Goal: Task Accomplishment & Management: Use online tool/utility

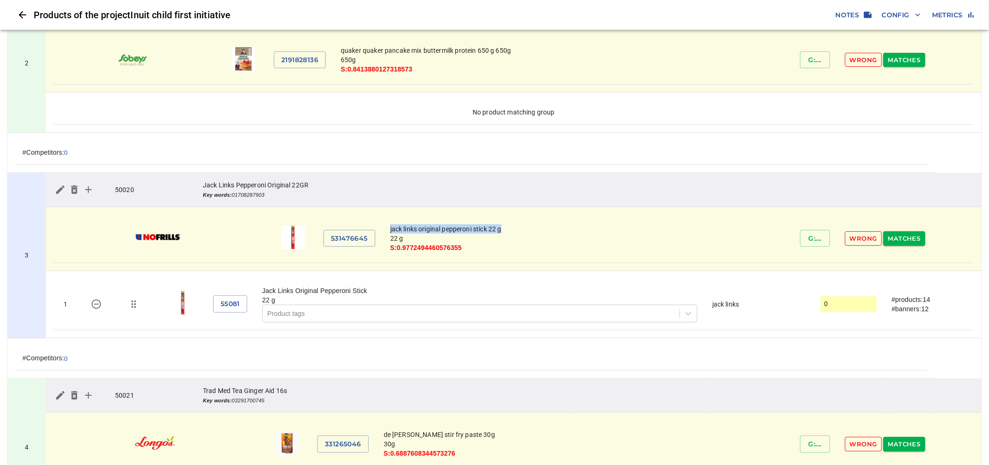
scroll to position [311, 0]
click at [34, 233] on td "3" at bounding box center [26, 255] width 38 height 165
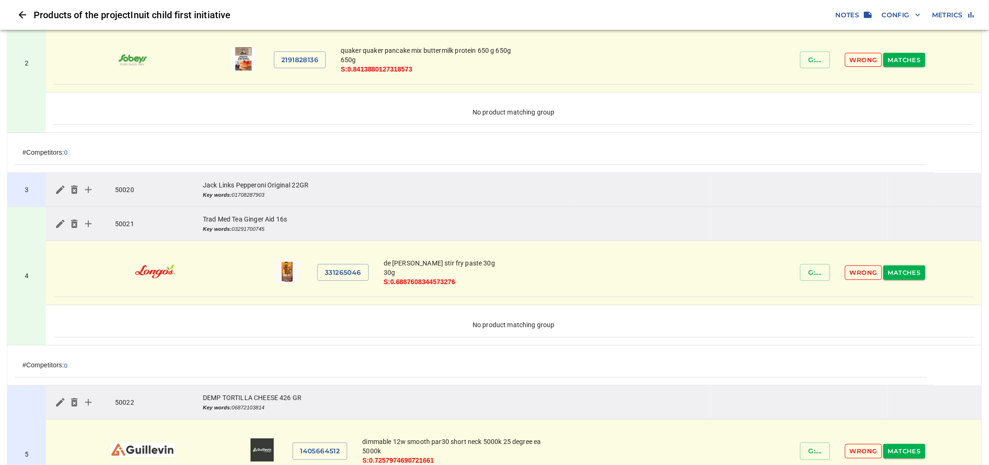
click at [42, 201] on td "3" at bounding box center [26, 190] width 38 height 34
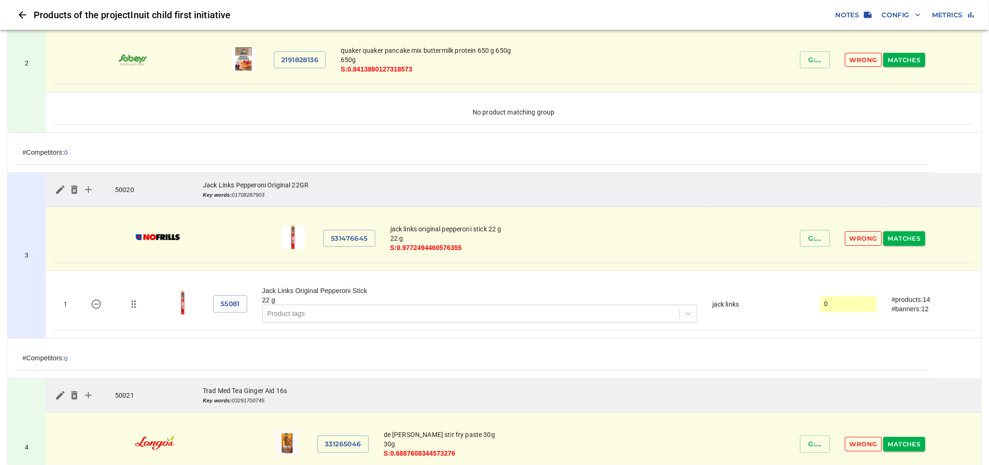
drag, startPoint x: 358, startPoint y: 240, endPoint x: 554, endPoint y: 245, distance: 196.3
click at [554, 245] on td "jack links original pepperoni stick 22 g 22 g S: 0.9772494460576355" at bounding box center [588, 239] width 410 height 49
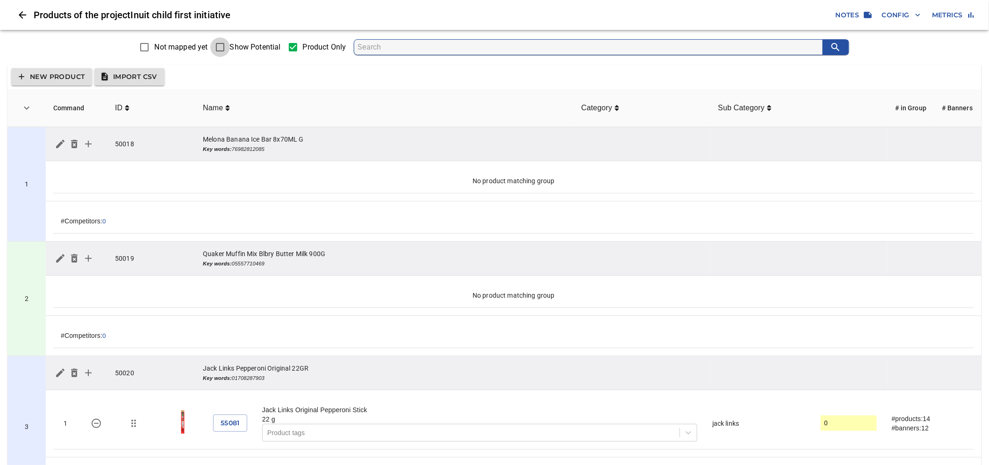
click at [221, 53] on input "Show Potential" at bounding box center [220, 47] width 20 height 20
checkbox input "true"
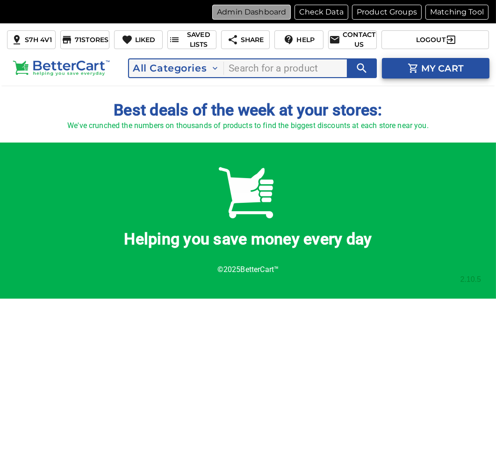
click at [269, 13] on p "Admin Dashboard" at bounding box center [251, 12] width 69 height 11
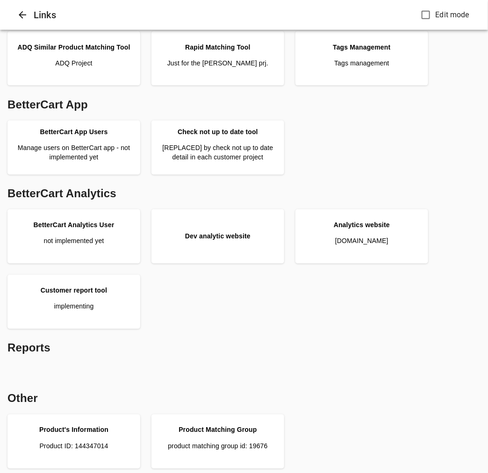
scroll to position [364, 0]
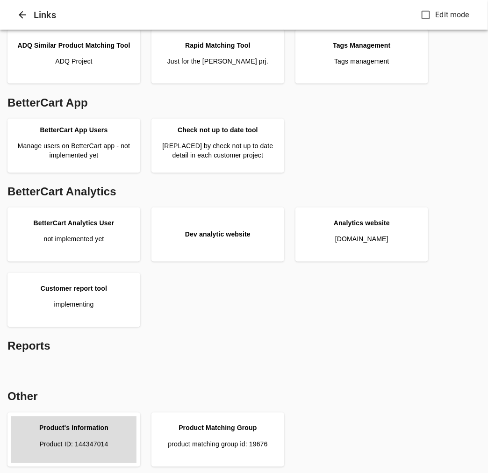
click at [91, 437] on link "Product's Information Product ID: 144347014" at bounding box center [73, 439] width 125 height 47
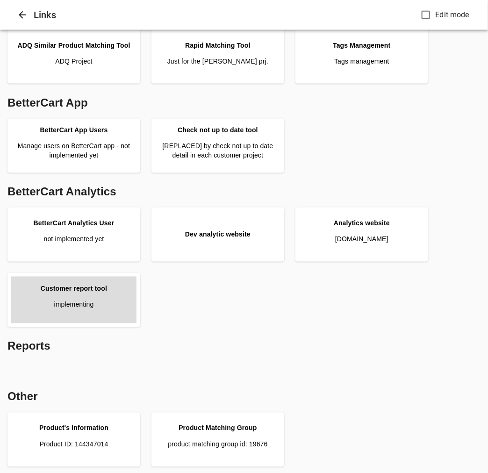
click at [106, 302] on link "Customer report tool implementing" at bounding box center [73, 300] width 125 height 47
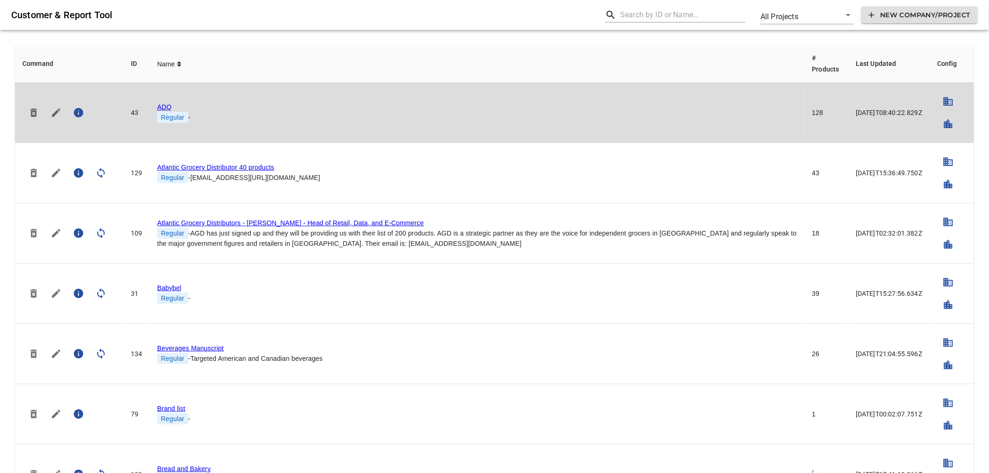
click at [166, 109] on link "ADQ" at bounding box center [164, 106] width 14 height 7
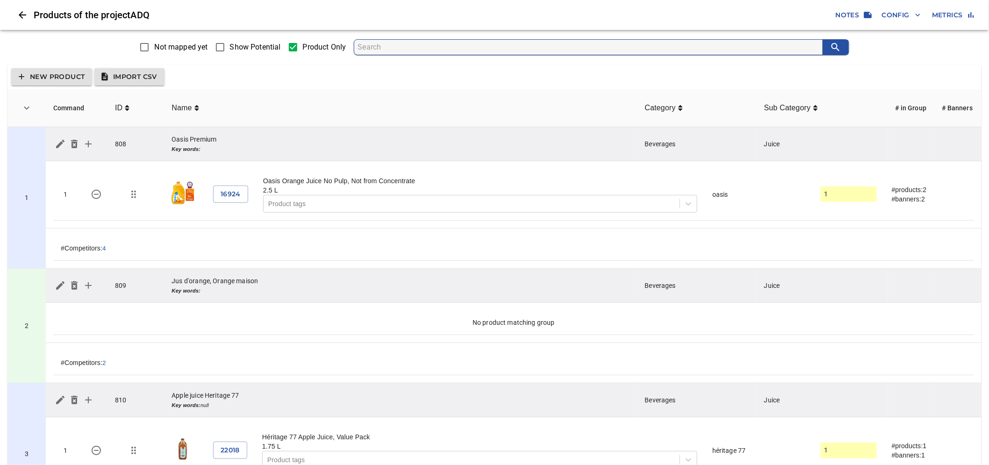
click at [241, 47] on span "Show Potential" at bounding box center [255, 47] width 51 height 11
click at [230, 47] on input "Show Potential" at bounding box center [220, 47] width 20 height 20
checkbox input "true"
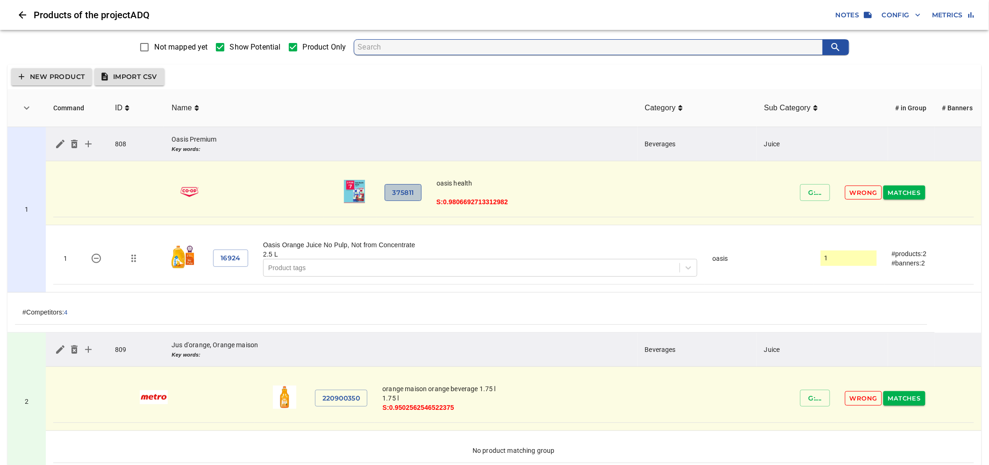
click at [403, 195] on span "375811" at bounding box center [402, 193] width 21 height 12
click at [821, 193] on span "G: ...." at bounding box center [815, 193] width 15 height 12
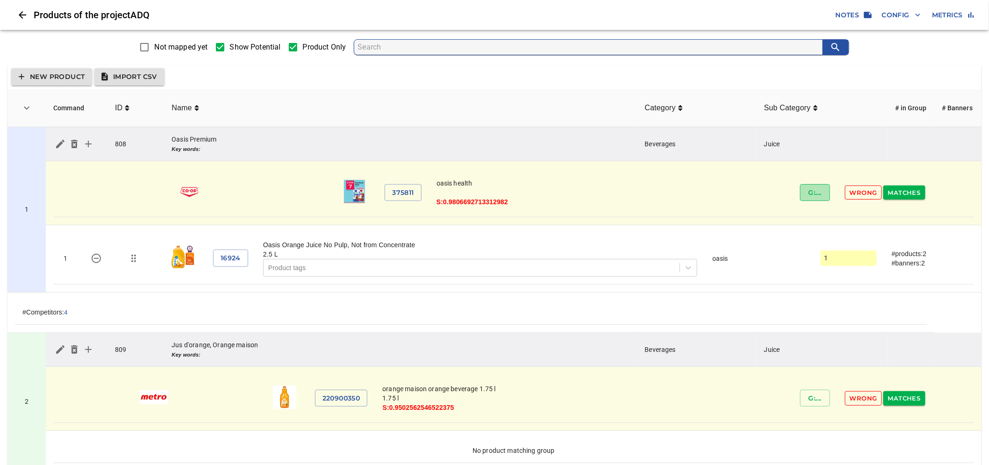
click at [821, 193] on span "G: ...." at bounding box center [815, 193] width 15 height 12
click at [400, 191] on span "375811" at bounding box center [402, 193] width 21 height 12
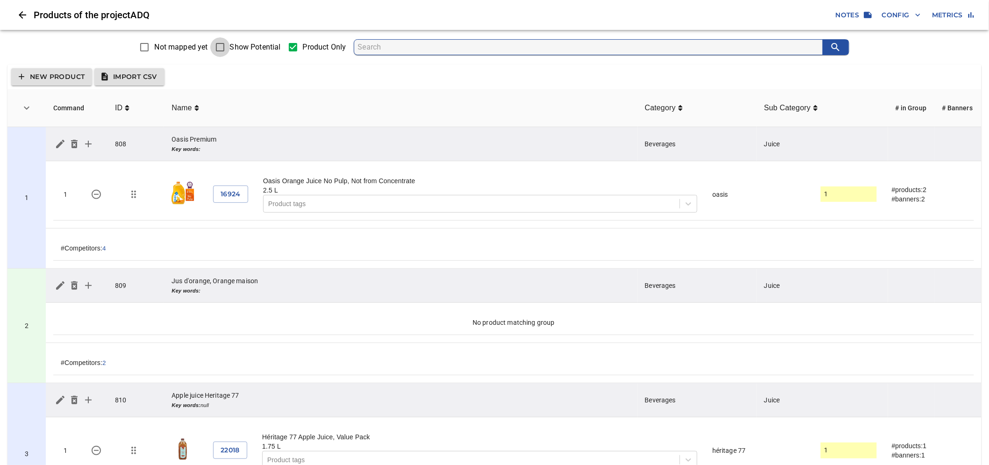
click at [226, 43] on input "Show Potential" at bounding box center [220, 47] width 20 height 20
checkbox input "true"
click at [230, 44] on span "Show Potential" at bounding box center [255, 47] width 51 height 11
click at [230, 44] on input "Show Potential" at bounding box center [220, 47] width 20 height 20
checkbox input "true"
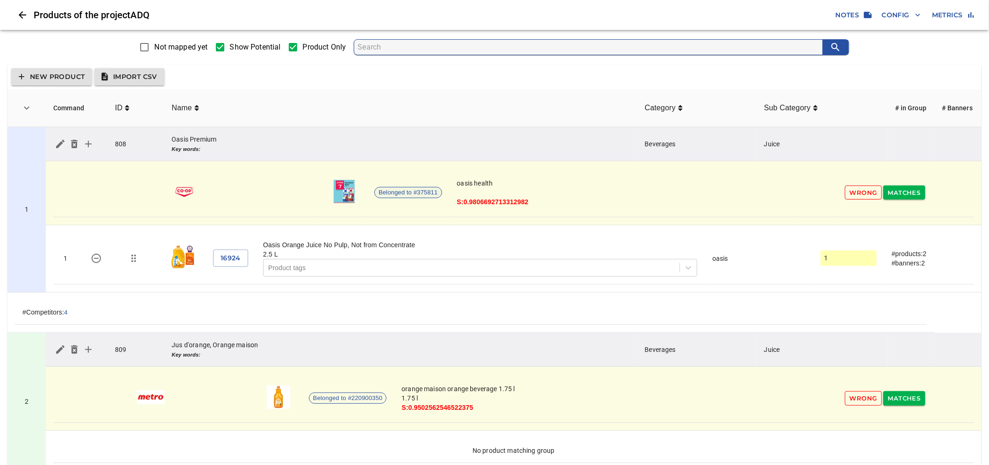
click at [407, 194] on span "Belonged to #375811" at bounding box center [408, 192] width 66 height 9
click at [404, 192] on span "Belonged to #375811" at bounding box center [408, 192] width 66 height 9
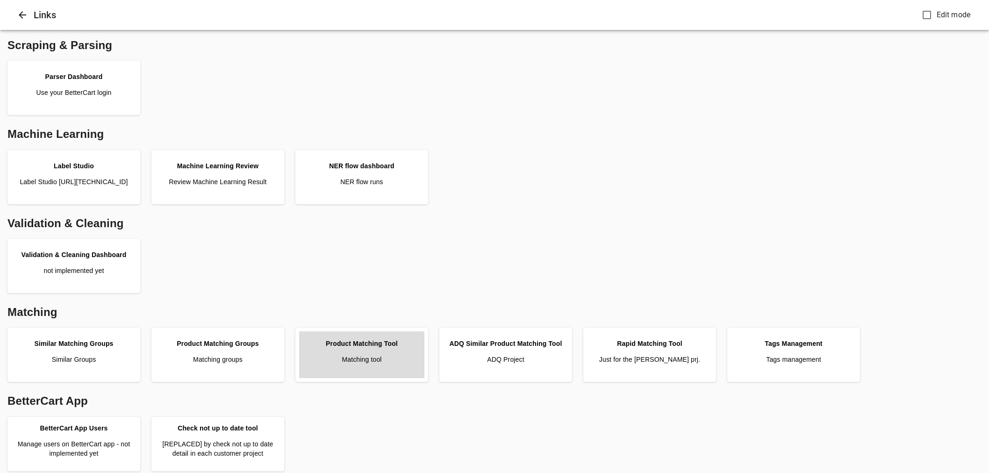
scroll to position [234, 0]
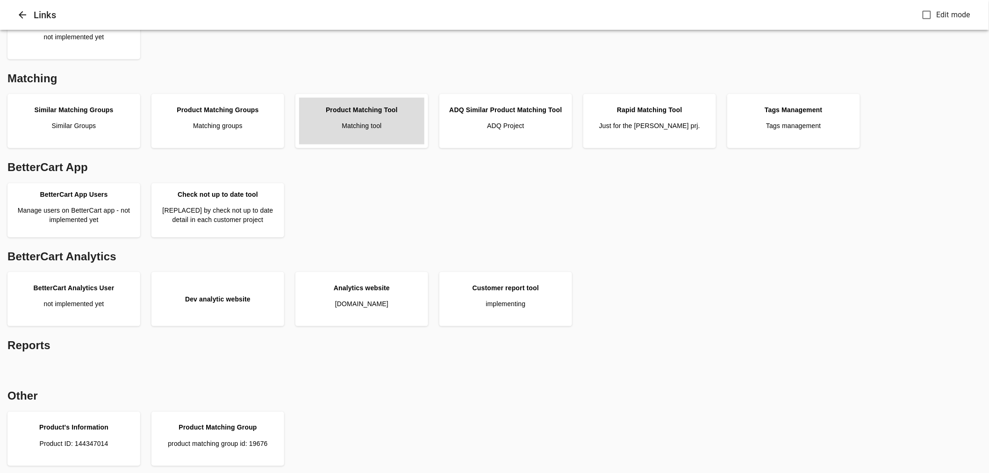
click at [382, 134] on link "Product Matching Tool Matching tool" at bounding box center [361, 121] width 125 height 47
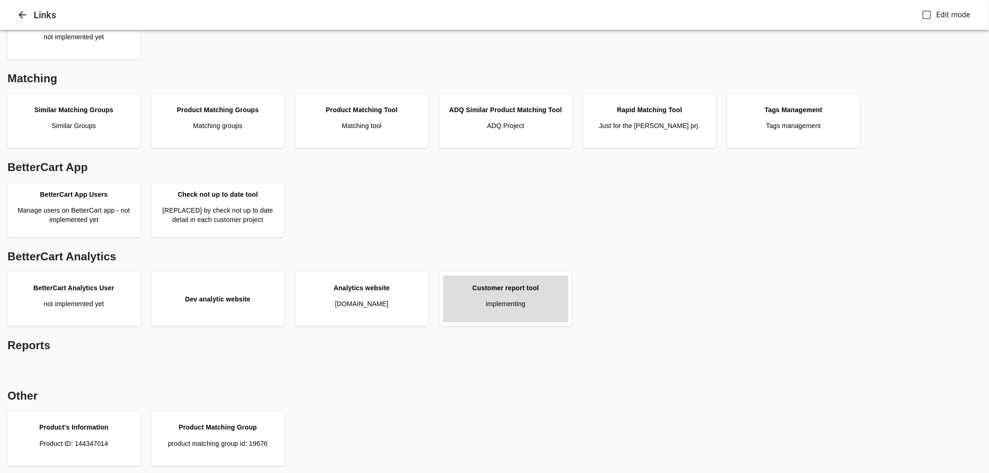
click at [525, 301] on p "implementing" at bounding box center [506, 303] width 40 height 9
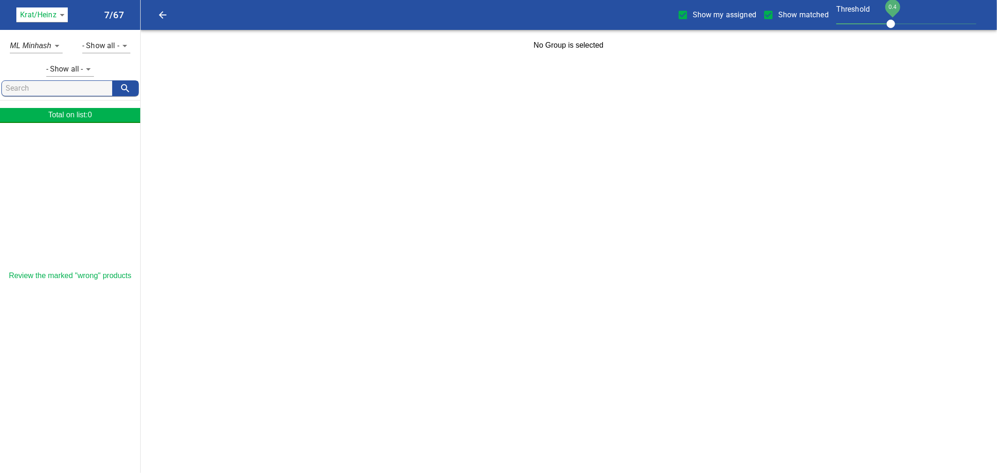
click at [58, 12] on body "tspan{white-space:pre} Show my assigned Show matched Threshold 0.4 Krat/Heinz 1…" at bounding box center [498, 30] width 997 height 61
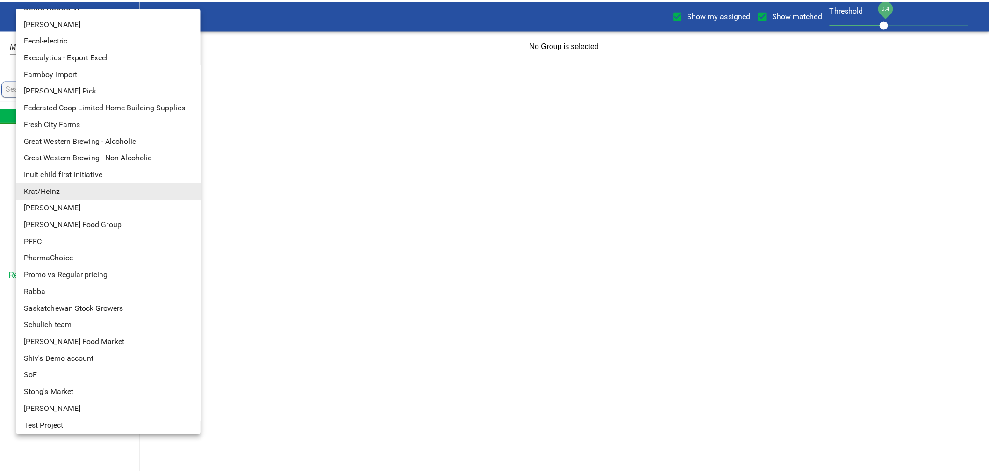
scroll to position [67, 0]
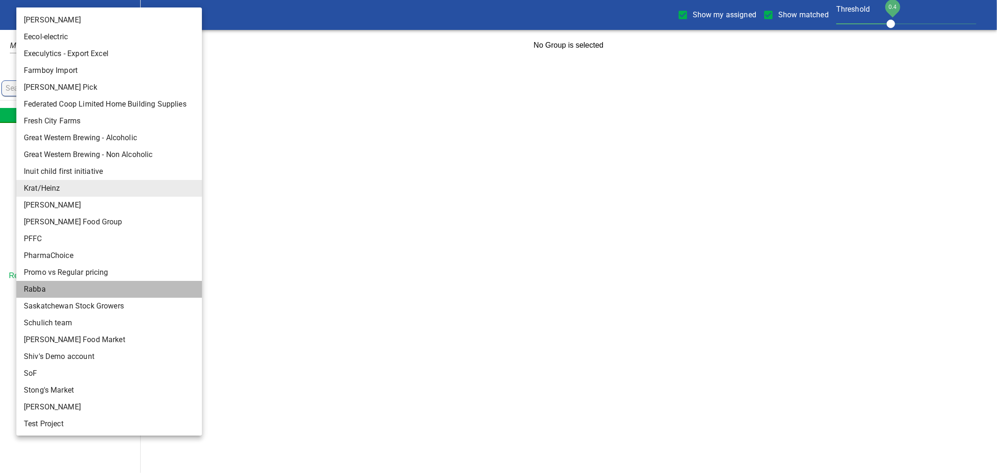
click at [50, 289] on li "Rabba" at bounding box center [112, 289] width 193 height 17
type input "142"
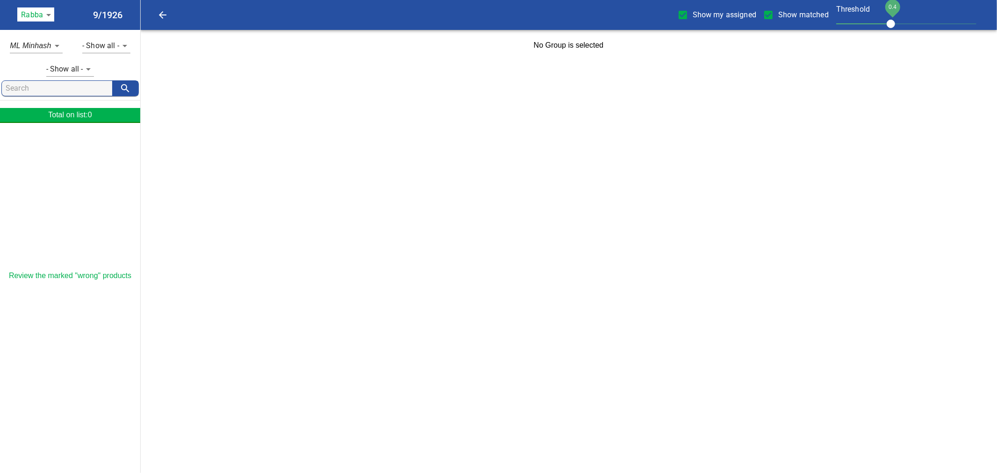
click at [60, 87] on input "search" at bounding box center [59, 88] width 107 height 15
type input "o"
type input "ỏ"
type input "ori"
click at [715, 14] on span "Show my assigned" at bounding box center [725, 14] width 64 height 11
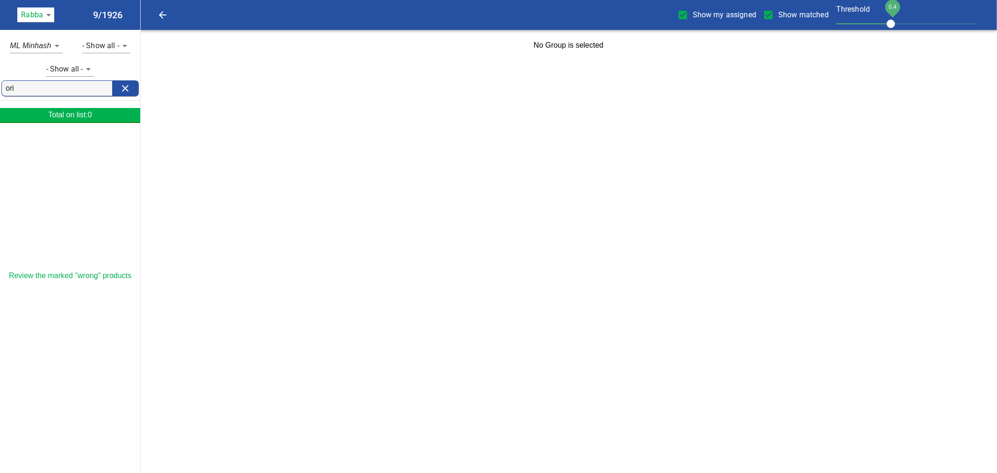
click at [693, 14] on input "Show my assigned" at bounding box center [683, 15] width 20 height 20
checkbox input "false"
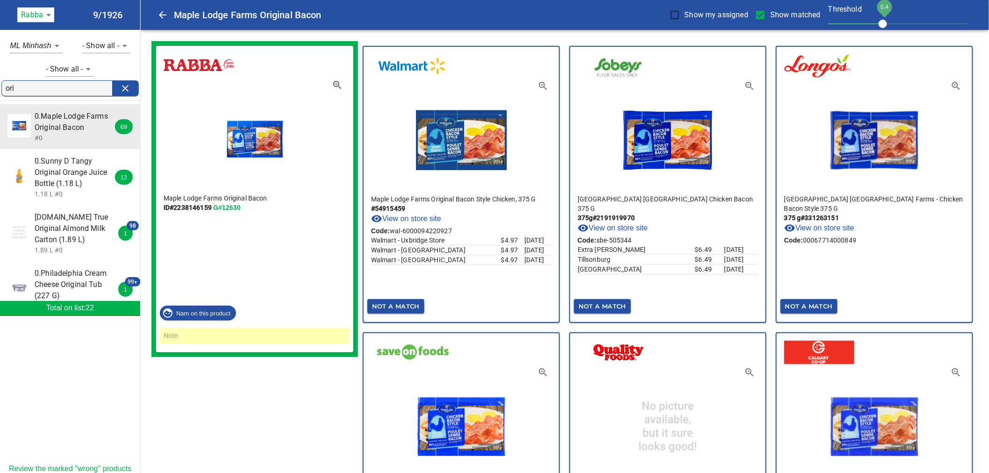
click at [44, 83] on input "ori" at bounding box center [59, 88] width 107 height 15
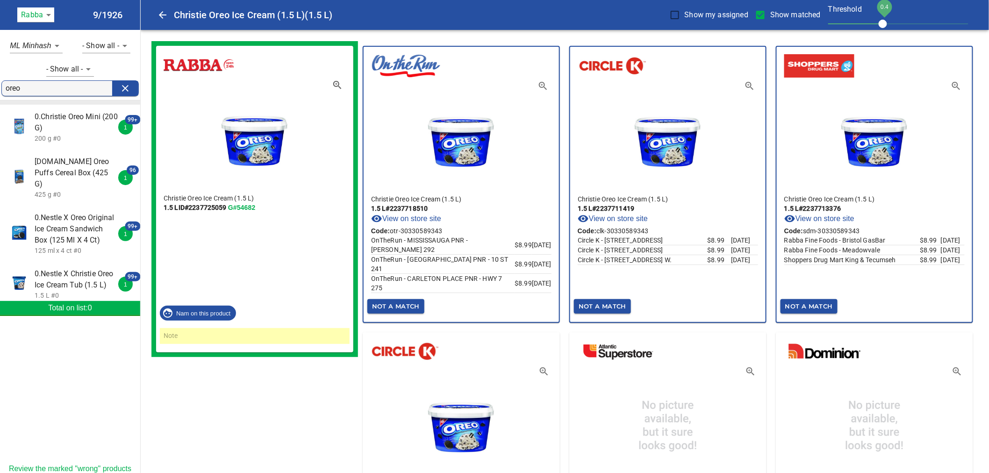
scroll to position [0, 0]
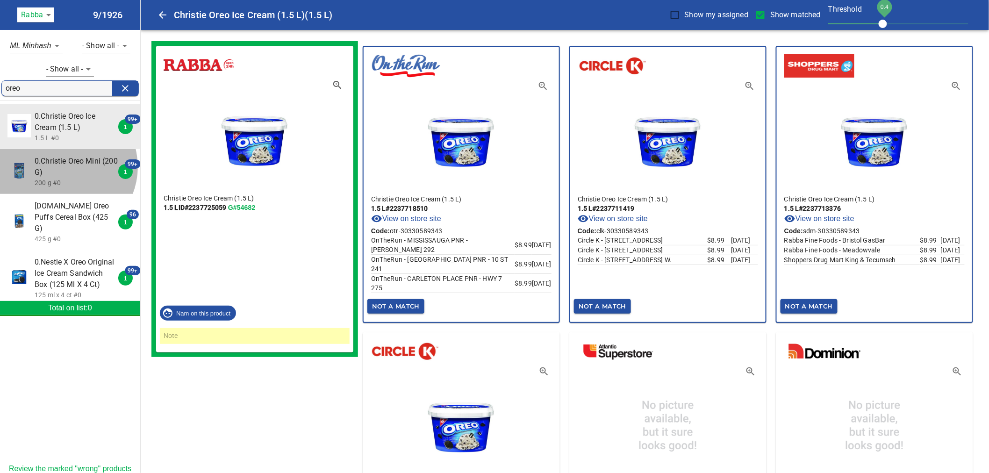
click at [64, 167] on span "0.Christie Oreo Mini (200 G)" at bounding box center [76, 167] width 83 height 22
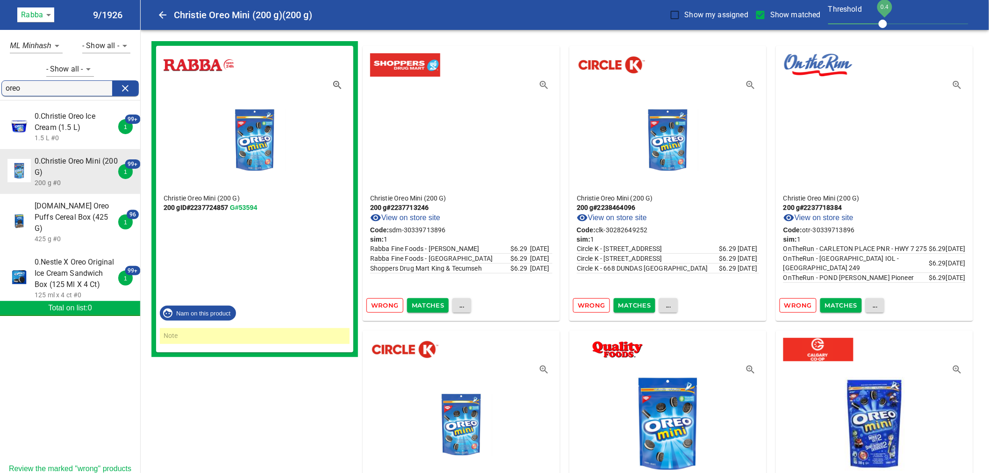
click at [67, 217] on span "0.Post Oreo Puffs Cereal Box (425 G)" at bounding box center [76, 217] width 83 height 34
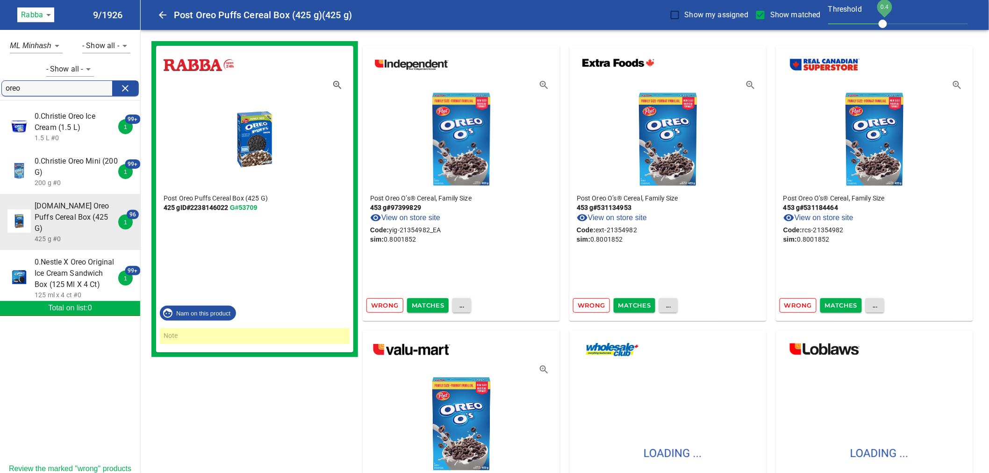
click at [68, 258] on span "0.Nestle X Oreo Original Ice Cream Sandwich Box (125 Ml X 4 Ct)" at bounding box center [76, 274] width 83 height 34
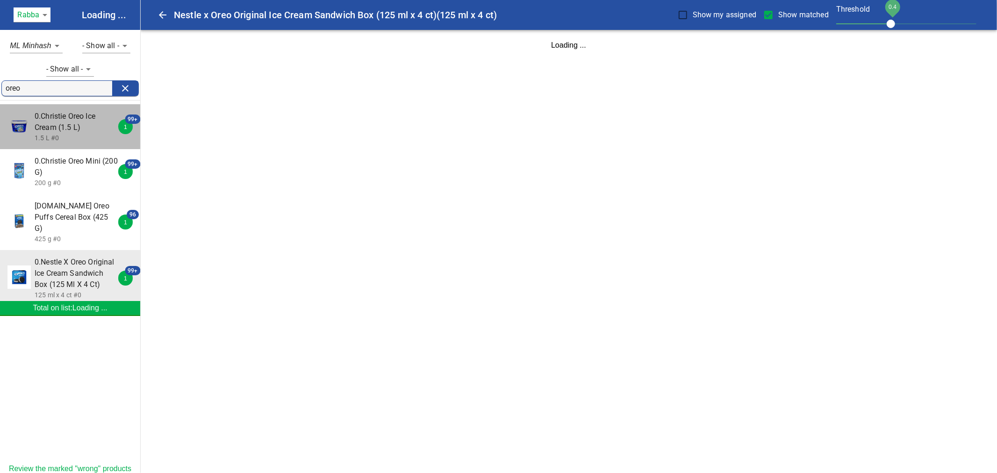
click at [88, 120] on span "0.Christie Oreo Ice Cream (1.5 L)" at bounding box center [76, 122] width 83 height 22
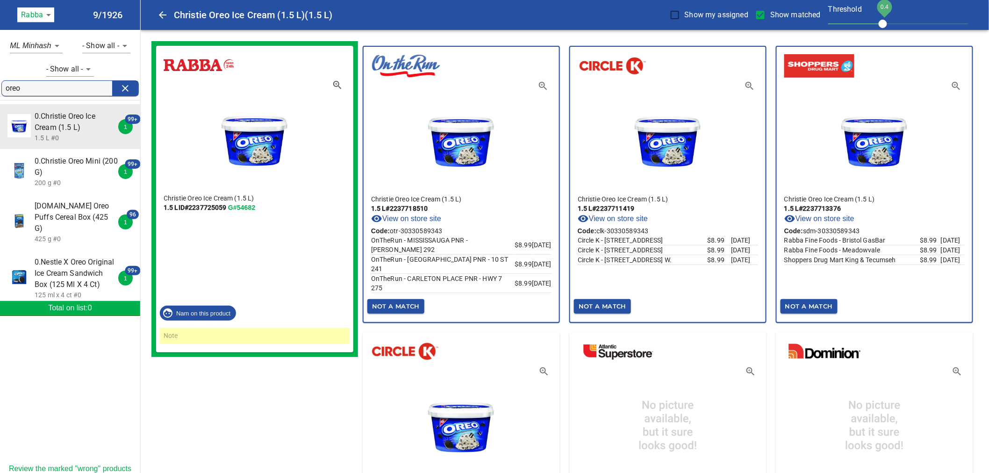
drag, startPoint x: 45, startPoint y: 89, endPoint x: 3, endPoint y: 86, distance: 42.2
click at [3, 86] on form "oreo" at bounding box center [69, 88] width 137 height 16
paste input "Ruffles All Dressed Chip"
type input "Ruffles All Dressed Chip"
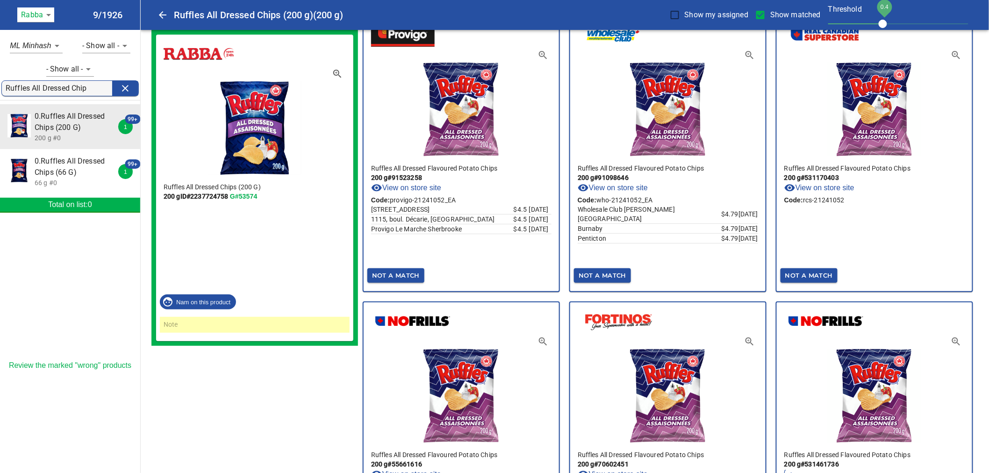
scroll to position [156, 0]
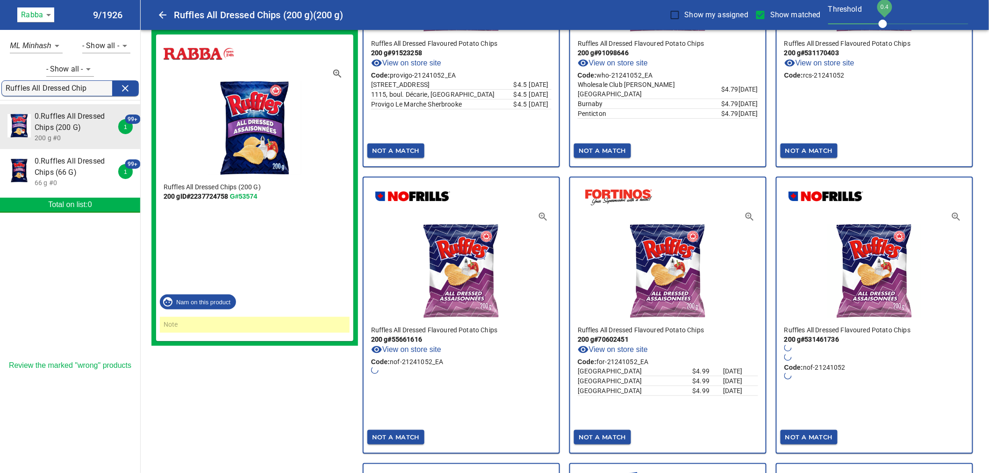
drag, startPoint x: 773, startPoint y: 12, endPoint x: 756, endPoint y: 14, distance: 17.0
click at [773, 12] on span "Show matched" at bounding box center [795, 14] width 50 height 11
click at [770, 12] on input "Show matched" at bounding box center [761, 15] width 20 height 20
checkbox input "false"
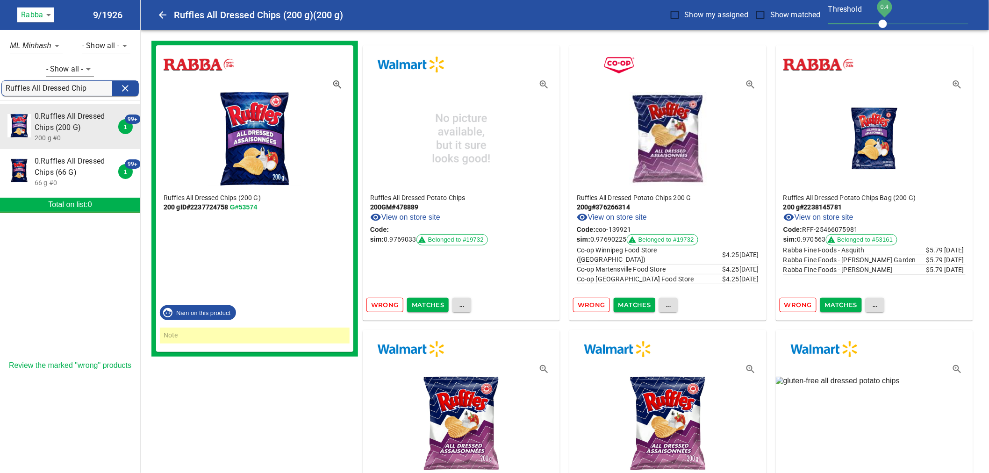
scroll to position [0, 0]
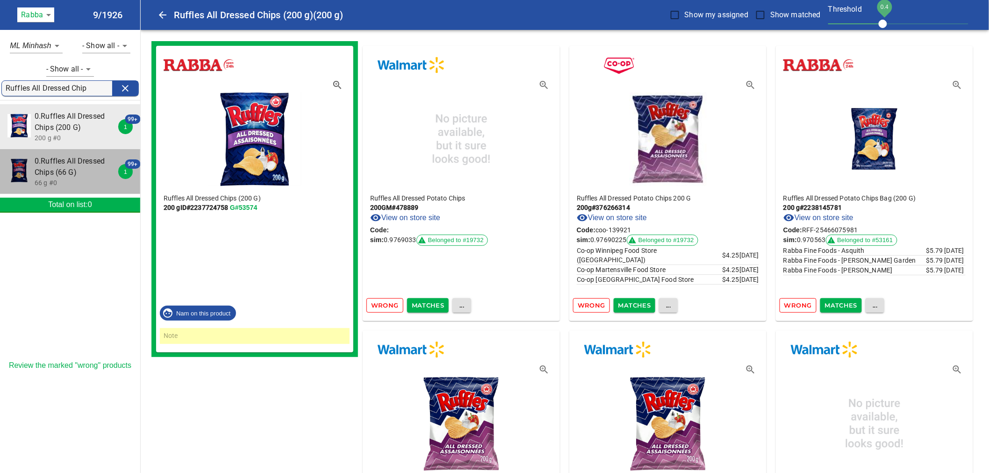
click at [67, 178] on p "66 g #0" at bounding box center [76, 182] width 83 height 9
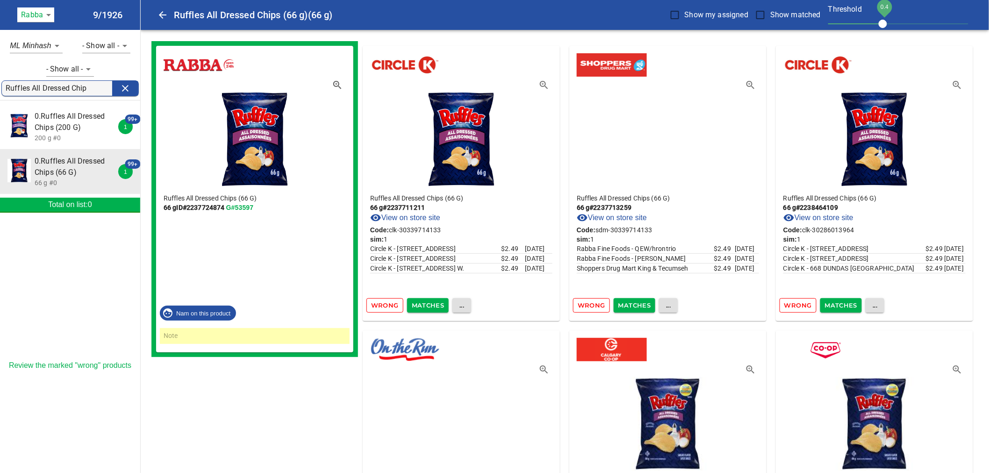
click at [61, 119] on span "0.Ruffles All Dressed Chips (200 G)" at bounding box center [76, 122] width 83 height 22
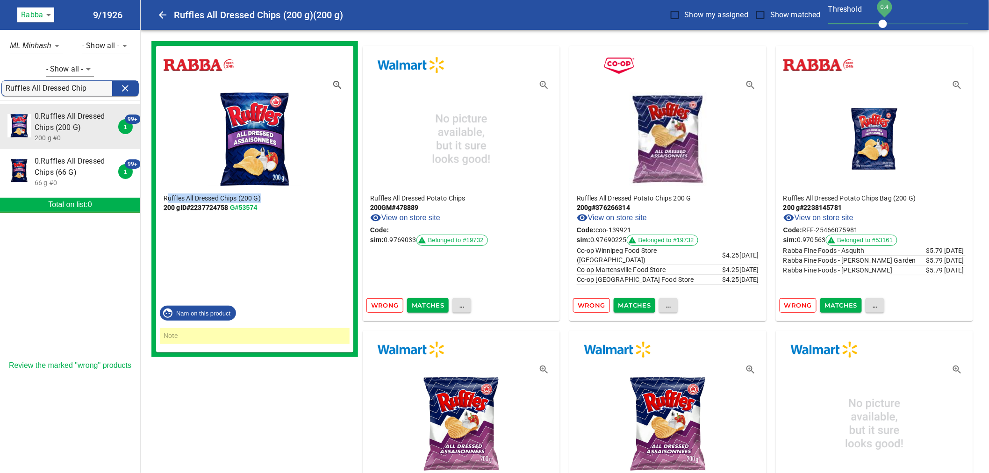
drag, startPoint x: 272, startPoint y: 197, endPoint x: 169, endPoint y: 197, distance: 102.8
click at [169, 197] on p "Ruffles All Dressed Chips (200 G)" at bounding box center [255, 197] width 182 height 9
drag, startPoint x: 164, startPoint y: 195, endPoint x: 267, endPoint y: 197, distance: 102.8
click at [267, 197] on p "Ruffles All Dressed Chips (200 G)" at bounding box center [255, 197] width 182 height 9
copy p "Ruffles All Dressed Chips (200 G)"
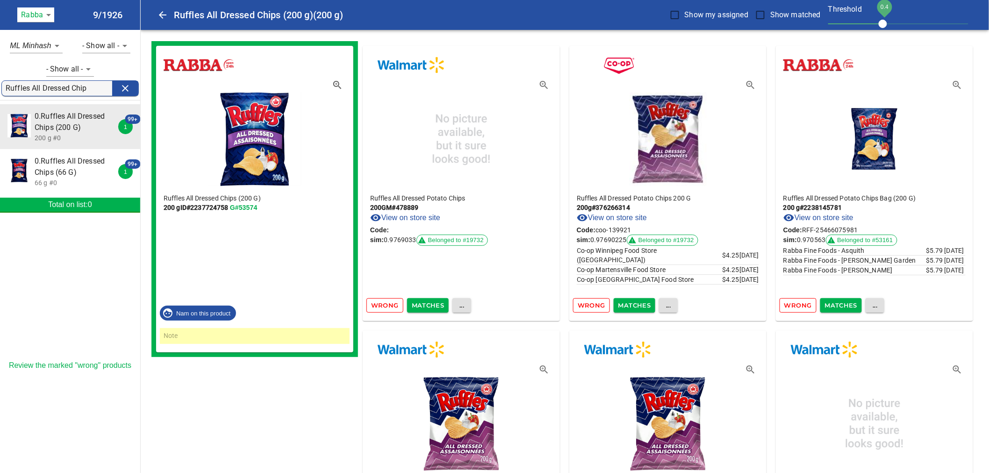
drag, startPoint x: 90, startPoint y: 88, endPoint x: -1, endPoint y: 86, distance: 91.6
drag, startPoint x: 262, startPoint y: 208, endPoint x: 238, endPoint y: 207, distance: 23.4
click at [238, 207] on p "200 g ID# 2237724758 G#53574" at bounding box center [255, 207] width 182 height 9
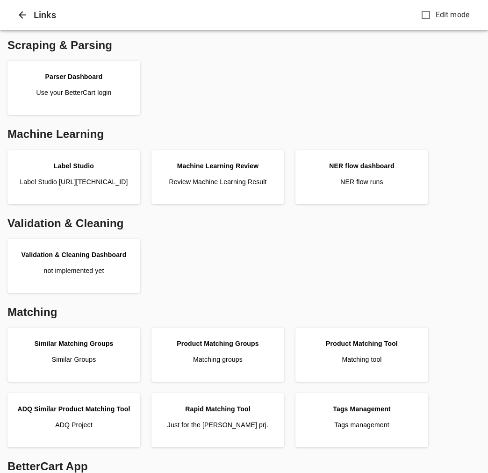
scroll to position [364, 0]
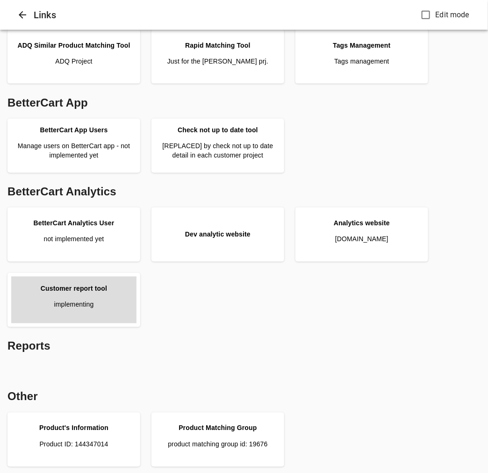
click at [82, 291] on div "Customer report tool" at bounding box center [74, 288] width 66 height 9
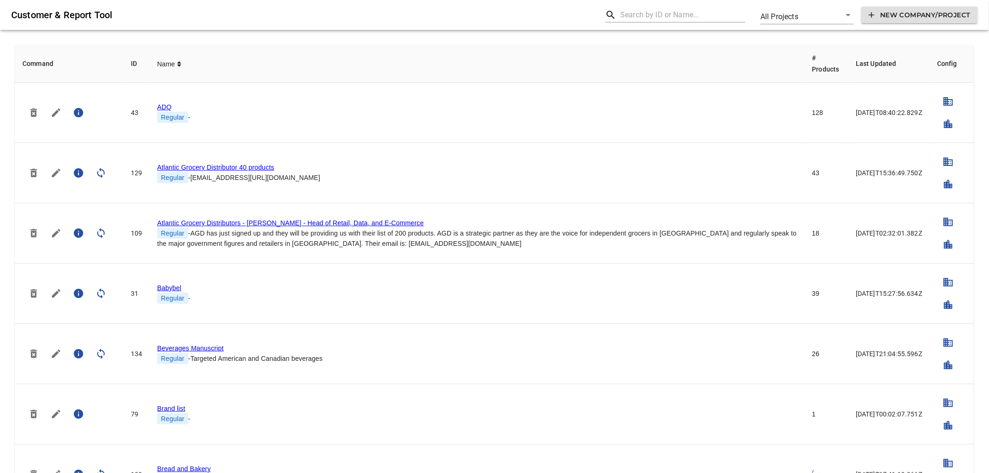
click at [625, 15] on input "text" at bounding box center [682, 14] width 125 height 15
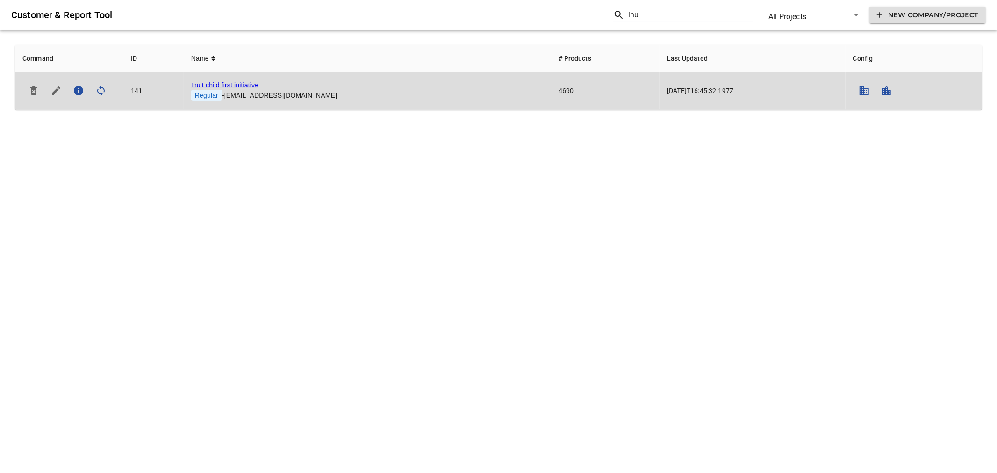
type input "inu"
click at [230, 83] on link "Inuit child first initiative" at bounding box center [224, 84] width 67 height 7
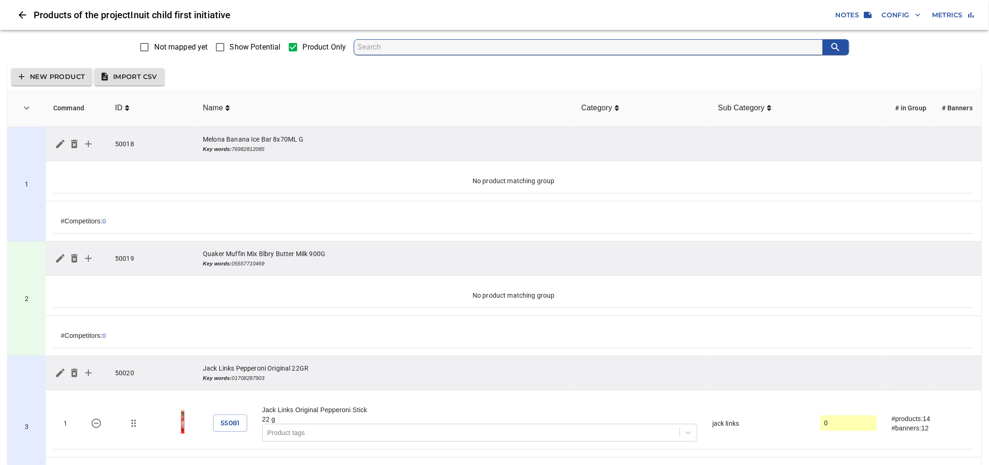
click at [227, 47] on input "Show Potential" at bounding box center [220, 47] width 20 height 20
checkbox input "true"
click at [224, 53] on input "Show Potential" at bounding box center [220, 47] width 20 height 20
checkbox input "true"
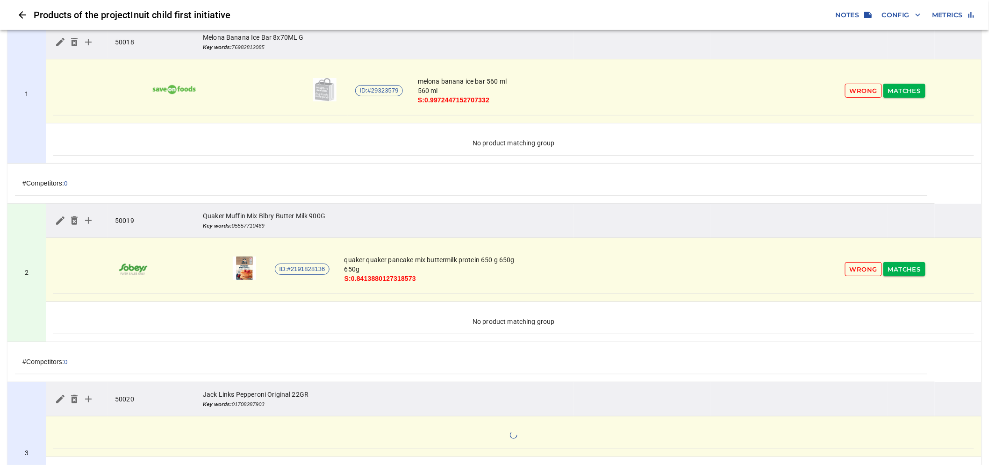
scroll to position [208, 0]
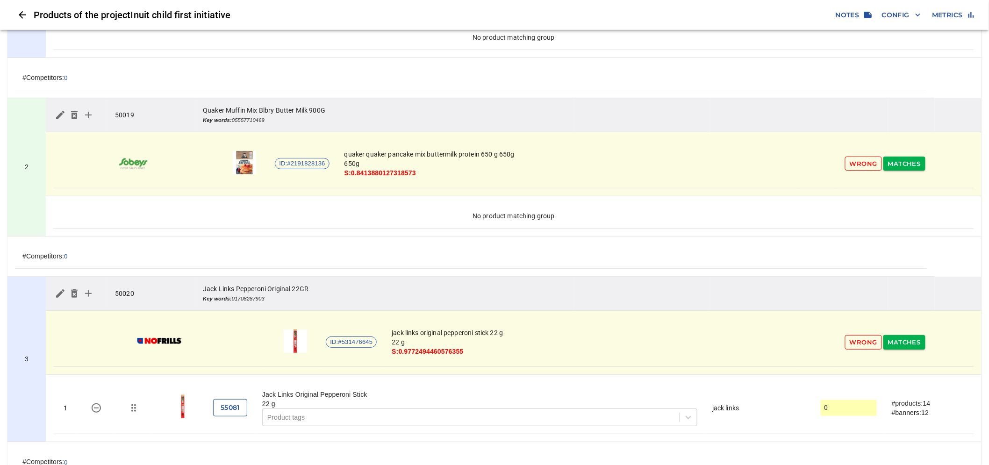
click at [226, 412] on span "55081" at bounding box center [230, 408] width 19 height 12
click at [339, 340] on span "ID:#531476645" at bounding box center [351, 342] width 50 height 9
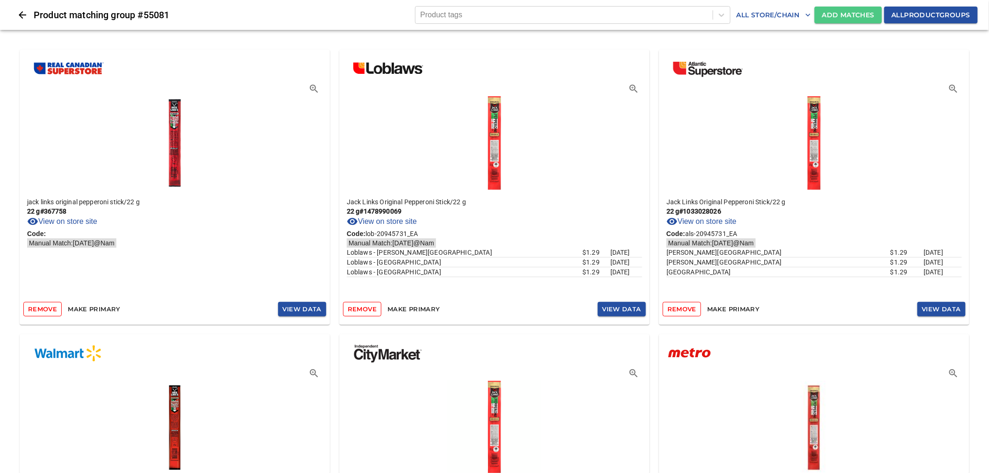
click at [830, 13] on span "Add Matches" at bounding box center [848, 15] width 52 height 12
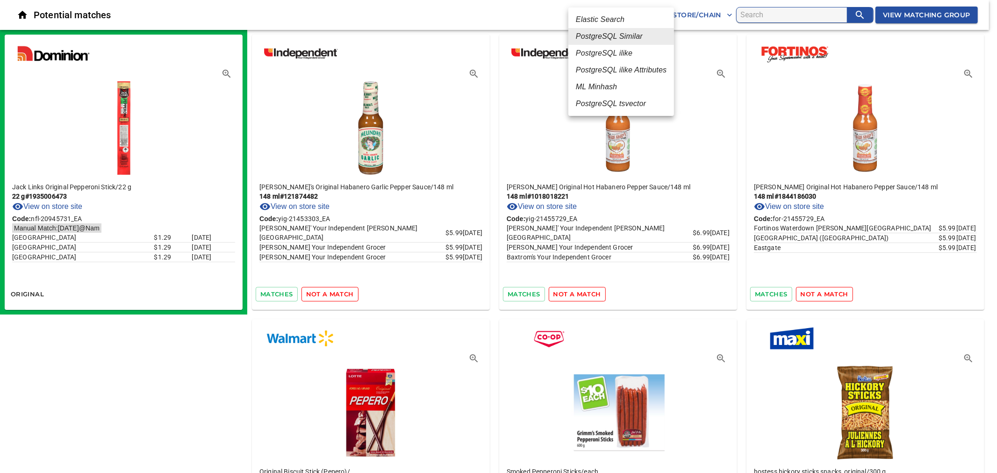
click at [768, 19] on div at bounding box center [498, 236] width 997 height 473
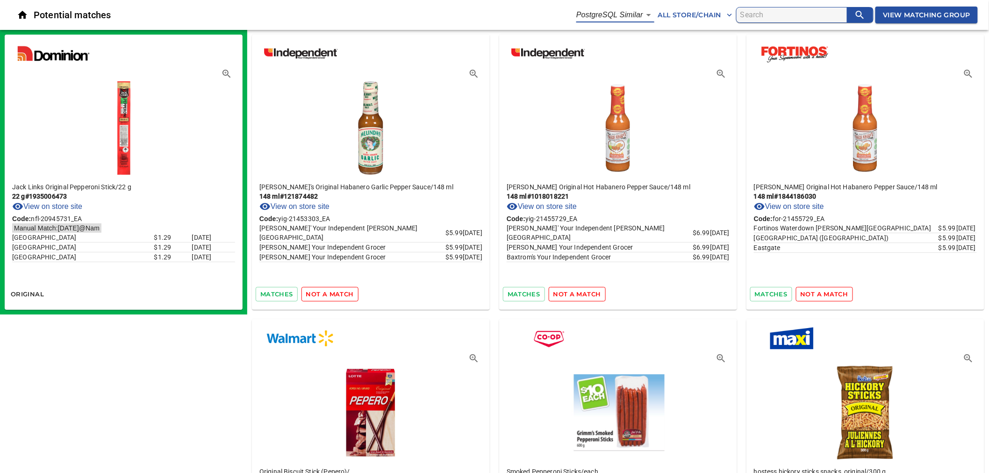
click at [688, 17] on span "All Store/Chain" at bounding box center [695, 15] width 74 height 12
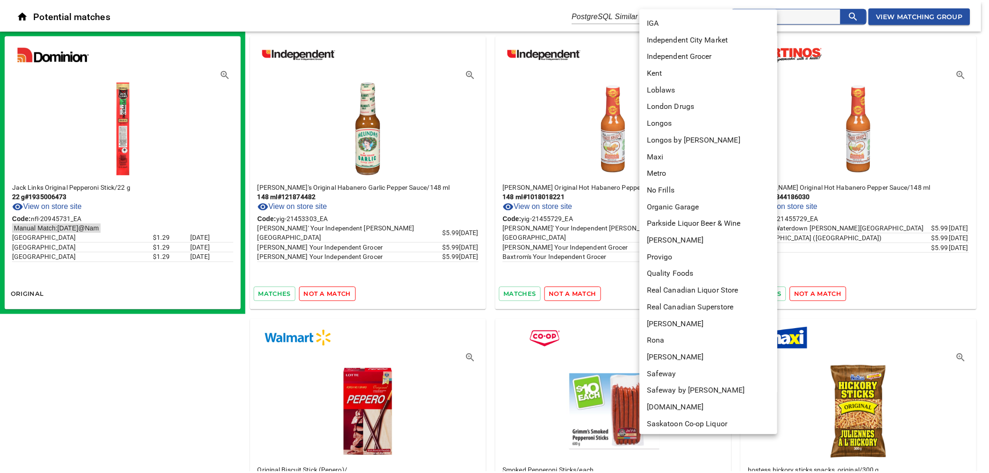
scroll to position [467, 0]
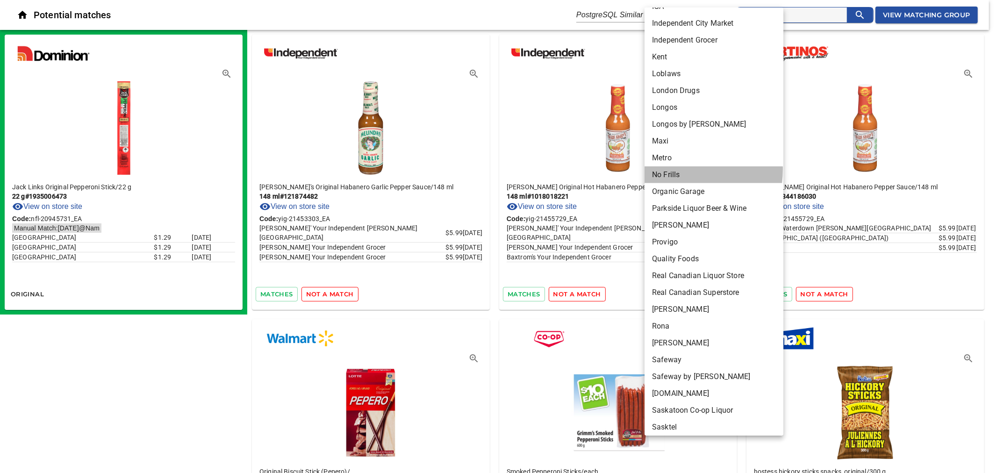
click at [667, 169] on li "No Frills" at bounding box center [717, 174] width 147 height 17
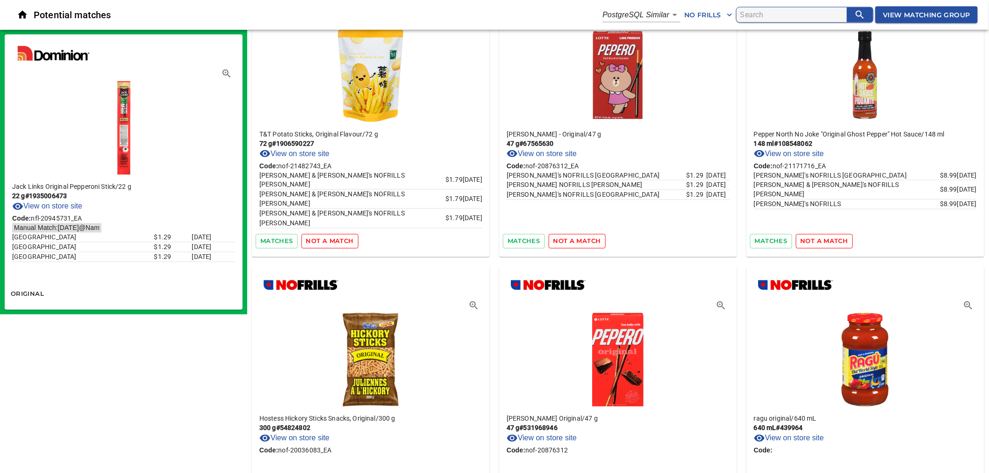
scroll to position [1957, 0]
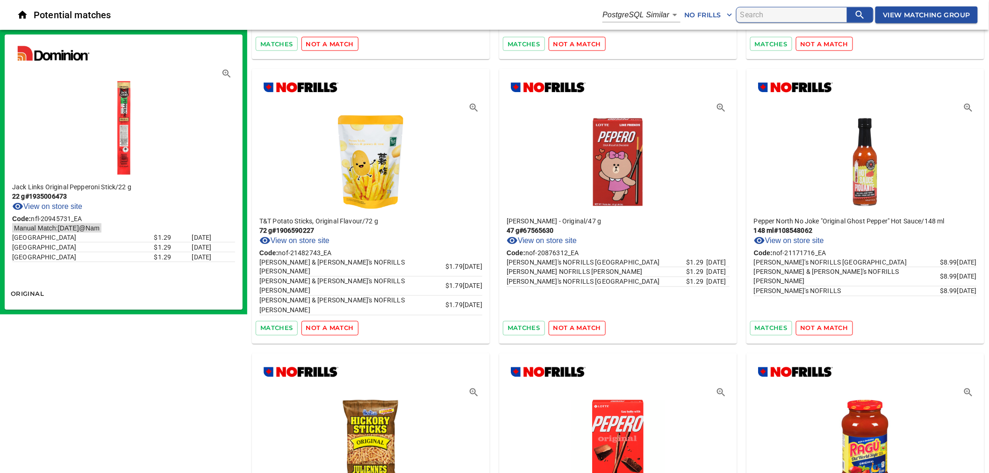
click at [781, 9] on input "search" at bounding box center [793, 14] width 107 height 15
paste input "original pepperoni stick"
type input "original pepperoni stick"
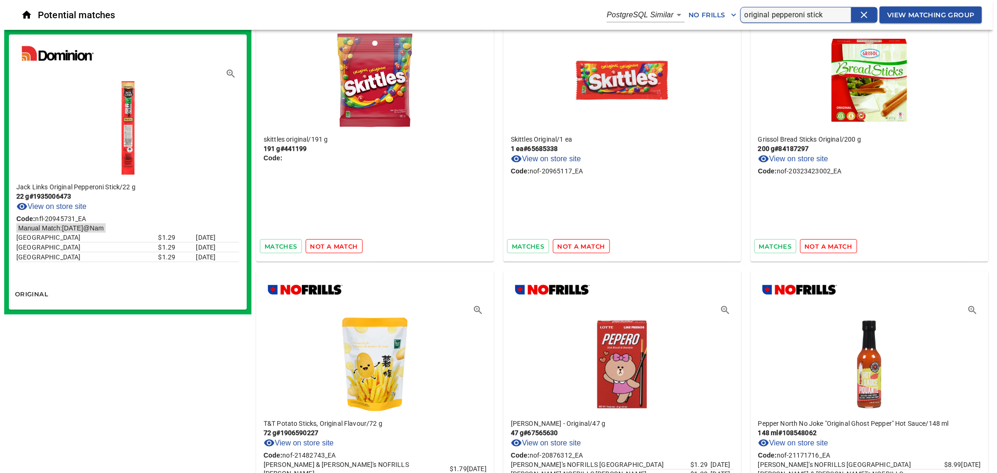
scroll to position [1750, 0]
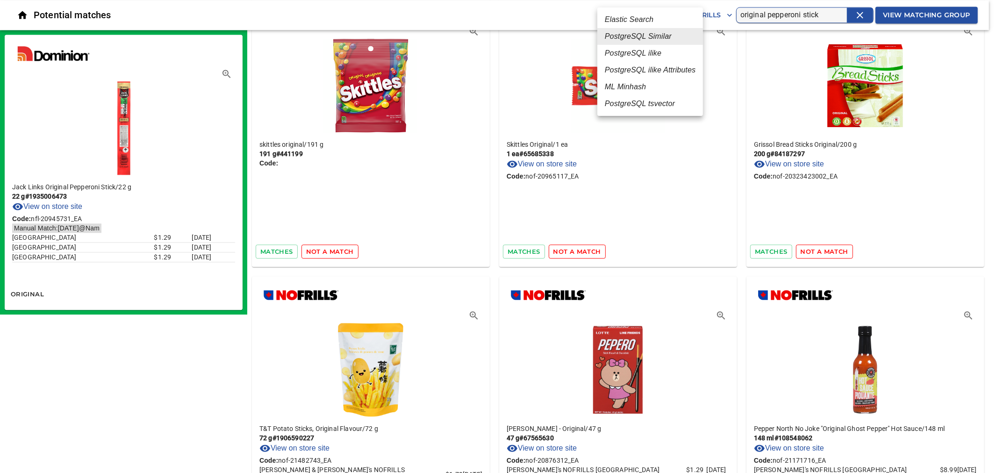
click at [657, 51] on em "PostgreSQL ilike" at bounding box center [633, 53] width 57 height 11
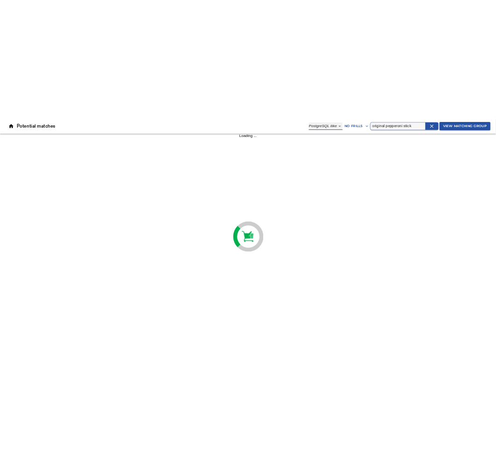
scroll to position [0, 0]
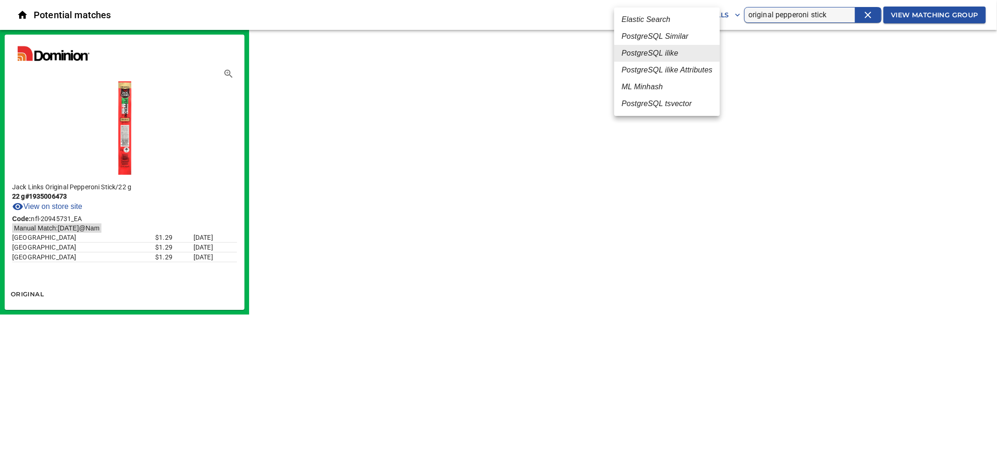
click at [678, 17] on body "tspan{white-space:pre} Potential matches PostgreSQL ilike 4 No Frills original …" at bounding box center [498, 157] width 997 height 315
click at [666, 99] on em "PostgreSQL tsvector" at bounding box center [657, 103] width 70 height 11
click at [663, 15] on body "tspan{white-space:pre} Potential matches PostgreSQL tsvector 6 No Frills origin…" at bounding box center [498, 157] width 997 height 315
click at [659, 36] on em "PostgreSQL Similar" at bounding box center [642, 36] width 67 height 11
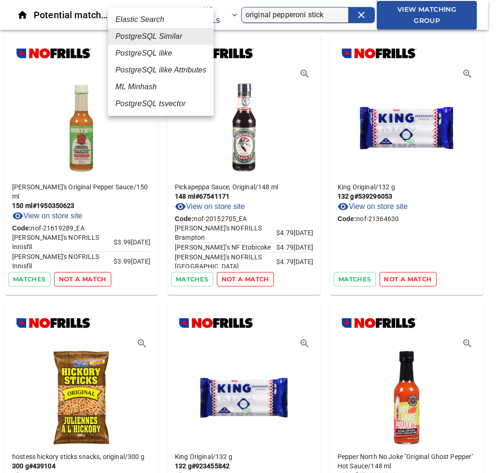
click at [162, 50] on em "PostgreSQL ilike" at bounding box center [143, 53] width 57 height 11
type input "4"
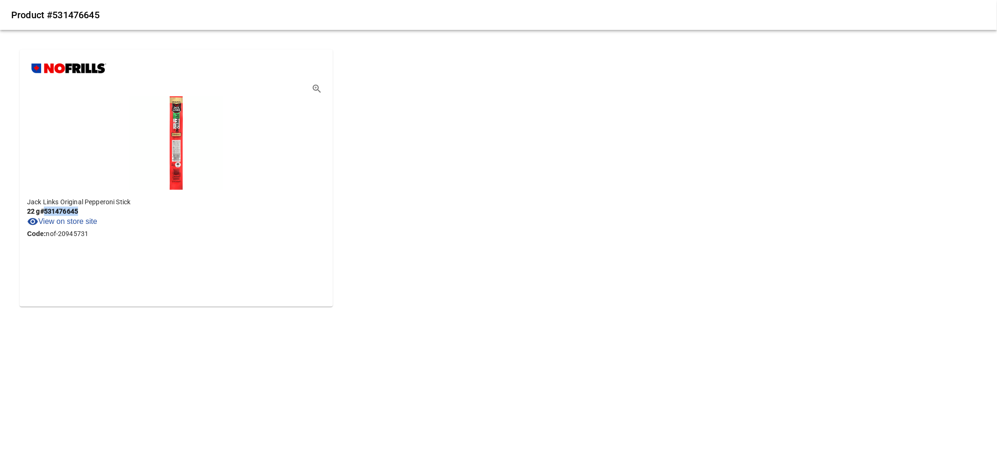
drag, startPoint x: 80, startPoint y: 211, endPoint x: 46, endPoint y: 209, distance: 34.6
click at [46, 209] on p "22 g # 531476645" at bounding box center [176, 211] width 298 height 9
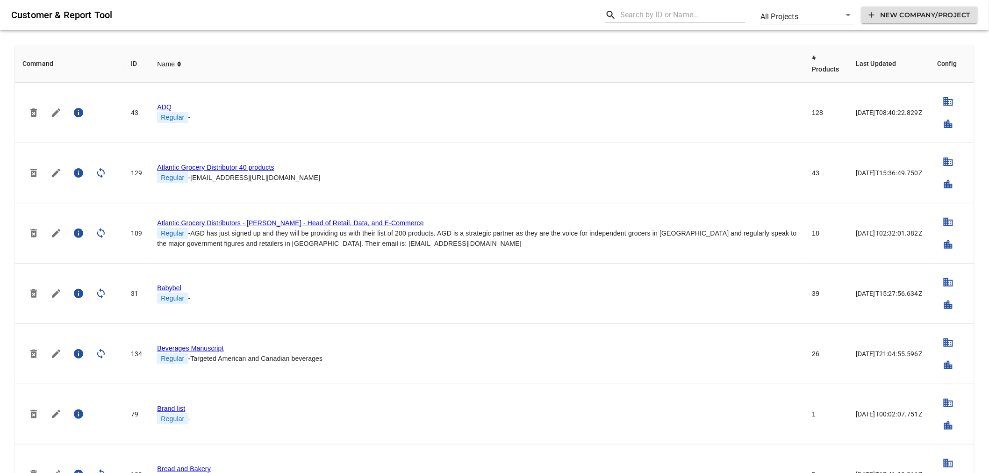
click at [664, 19] on input "text" at bounding box center [682, 14] width 125 height 15
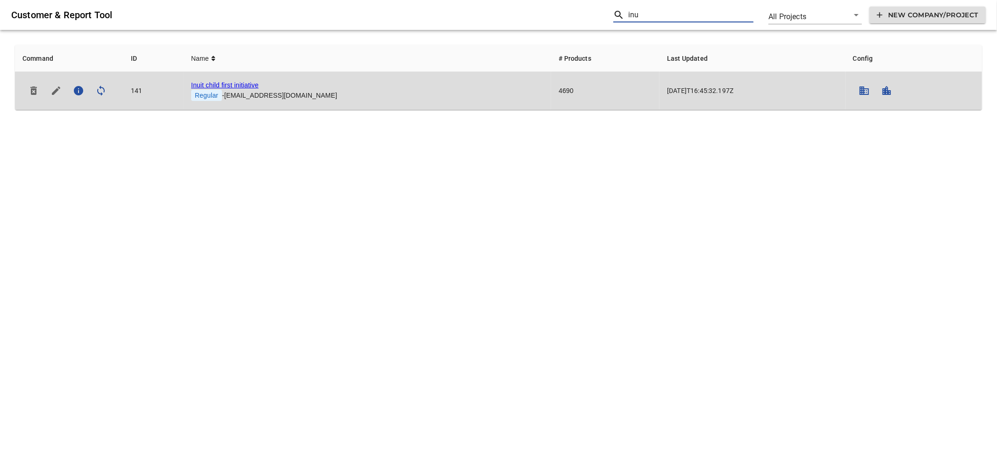
type input "inu"
click at [246, 87] on link "Inuit child first initiative" at bounding box center [224, 84] width 67 height 7
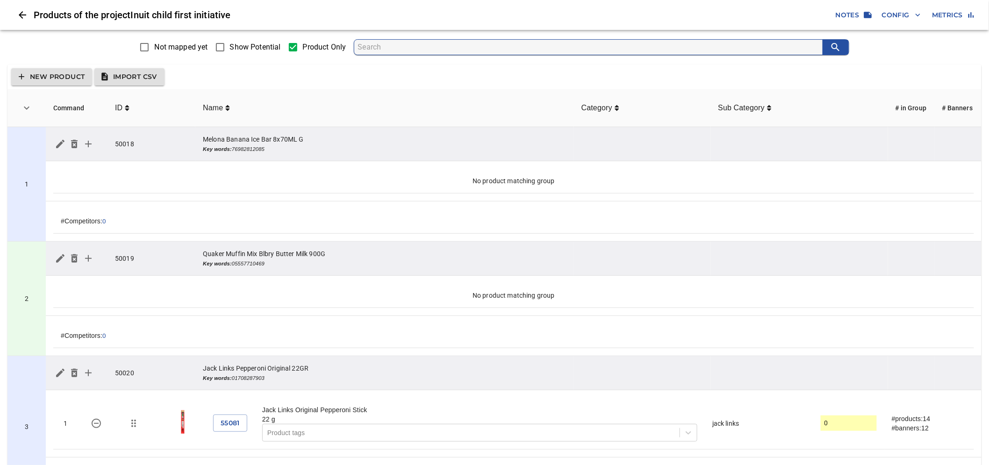
click at [215, 45] on input "Show Potential" at bounding box center [220, 47] width 20 height 20
checkbox input "true"
